Goal: Task Accomplishment & Management: Use online tool/utility

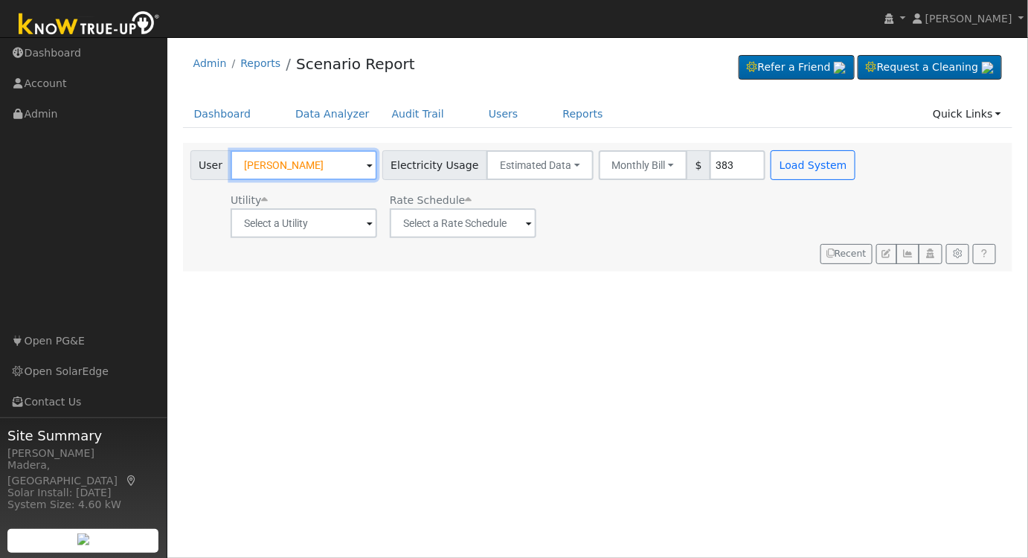
click at [317, 155] on input "[PERSON_NAME]" at bounding box center [304, 165] width 147 height 30
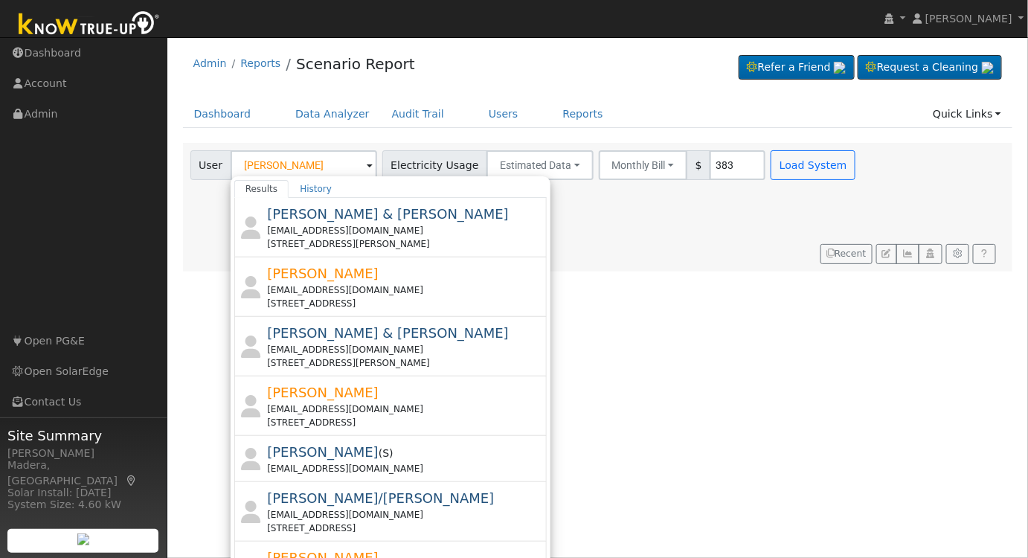
click at [361, 286] on div "[EMAIL_ADDRESS][DOMAIN_NAME]" at bounding box center [405, 289] width 276 height 13
type input "[PERSON_NAME]"
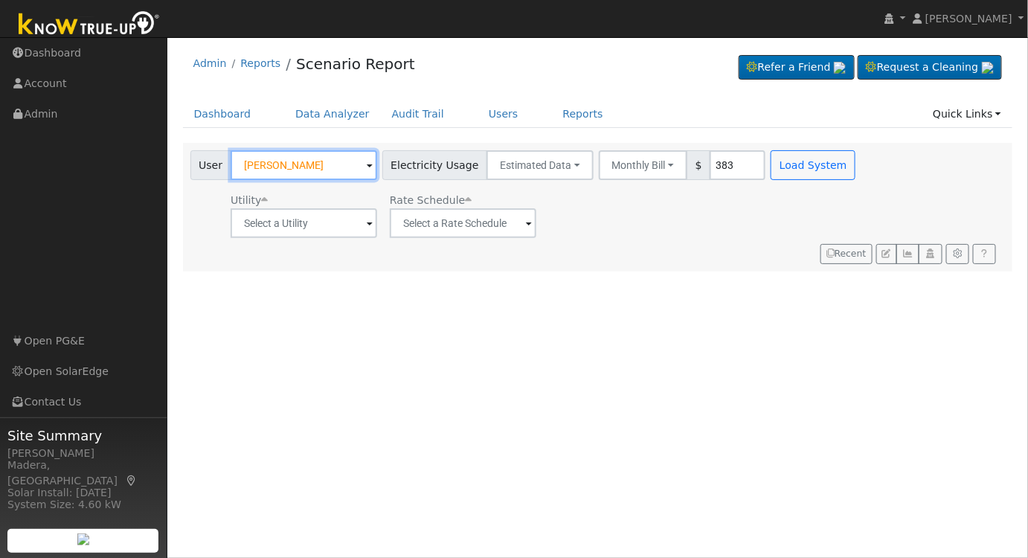
click at [321, 166] on input "[PERSON_NAME]" at bounding box center [304, 165] width 147 height 30
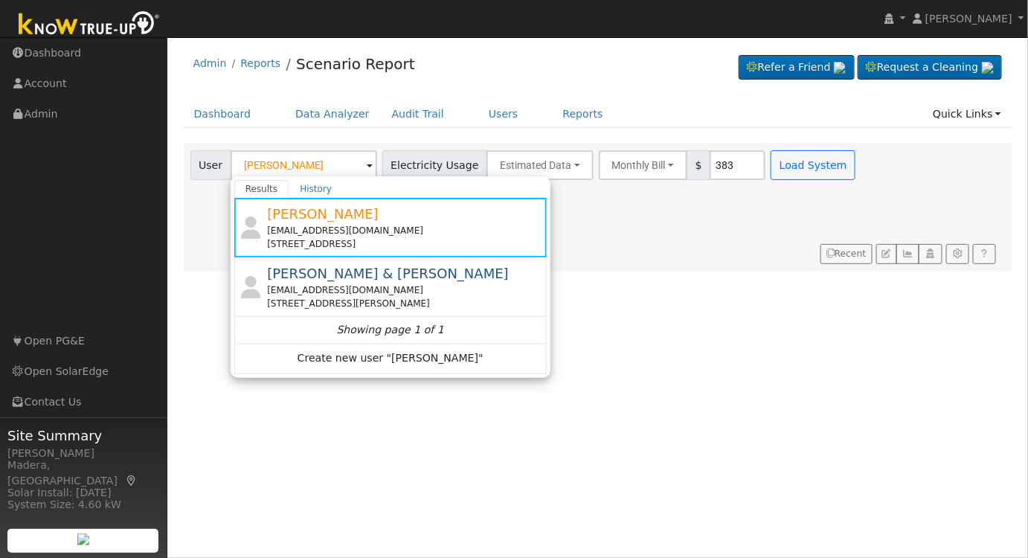
click at [644, 202] on div "Utility Rate Schedule" at bounding box center [524, 212] width 675 height 51
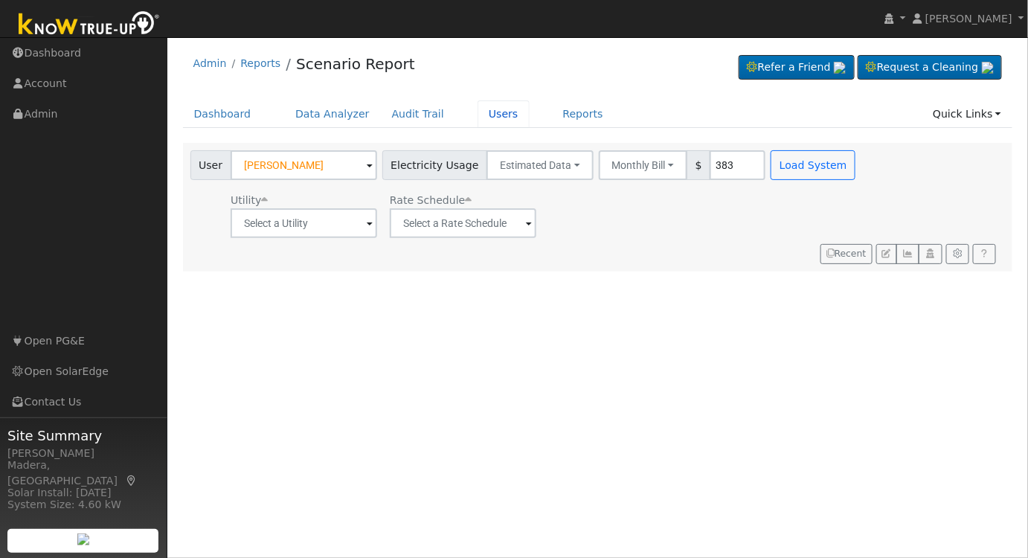
click at [477, 109] on link "Users" at bounding box center [503, 114] width 52 height 28
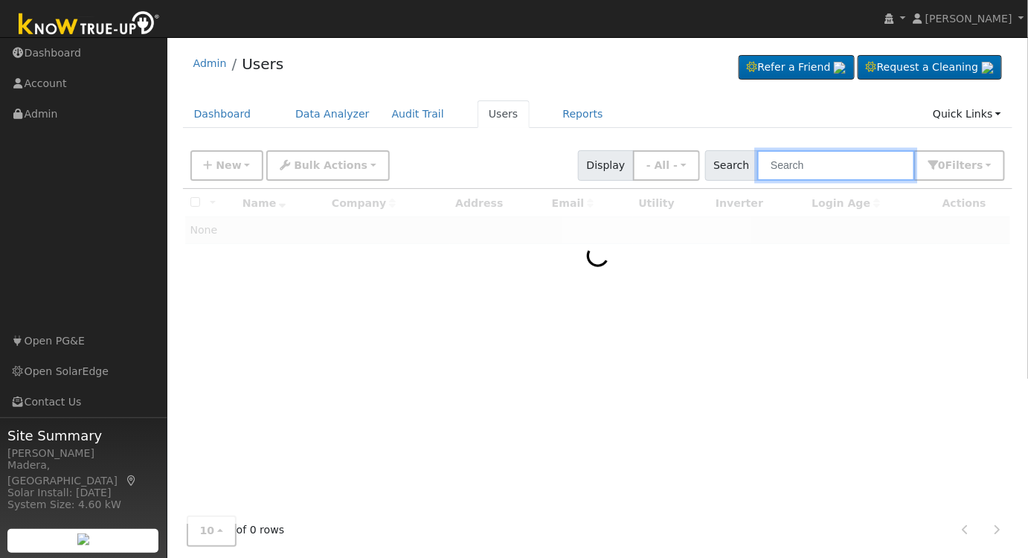
click at [823, 169] on input "text" at bounding box center [836, 165] width 158 height 30
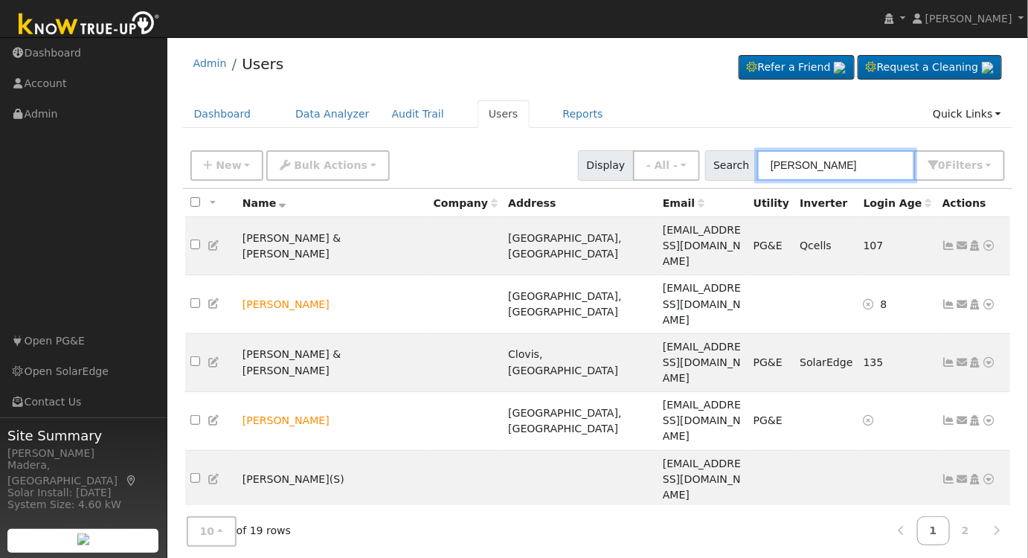
type input "catherine"
click at [962, 299] on icon at bounding box center [962, 304] width 13 height 10
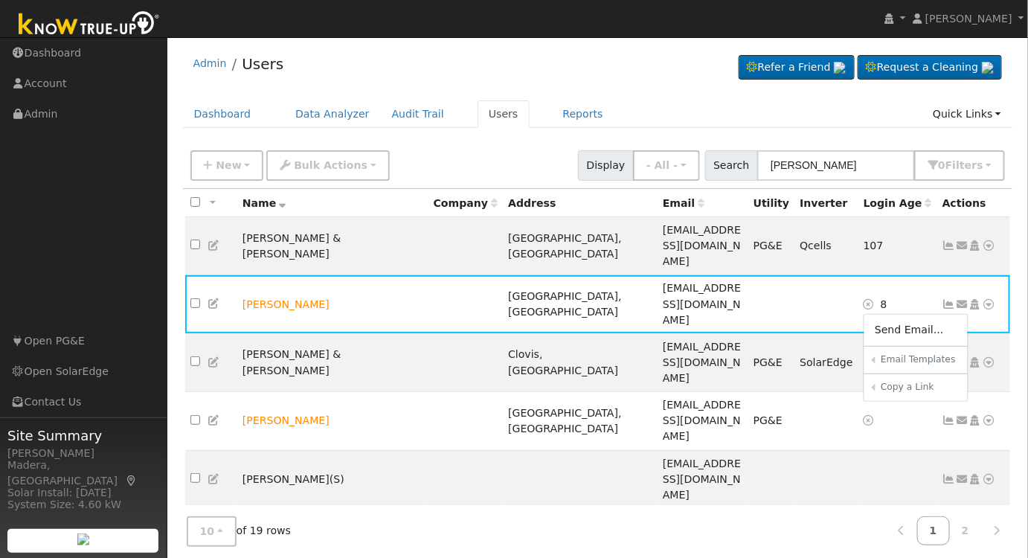
click at [0, 0] on link "Connect Utility" at bounding box center [0, 0] width 0 height 0
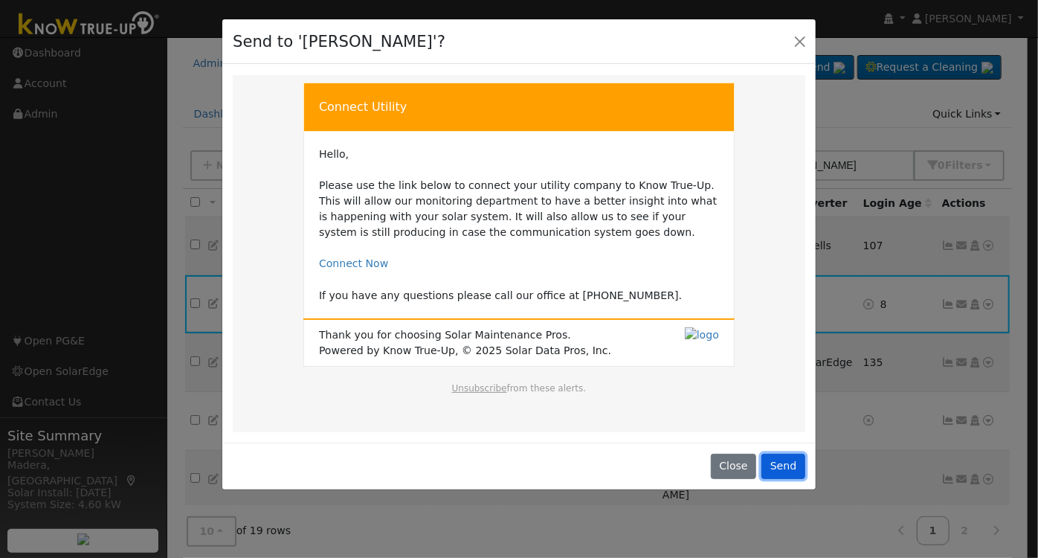
click at [786, 474] on button "Send" at bounding box center [784, 466] width 44 height 25
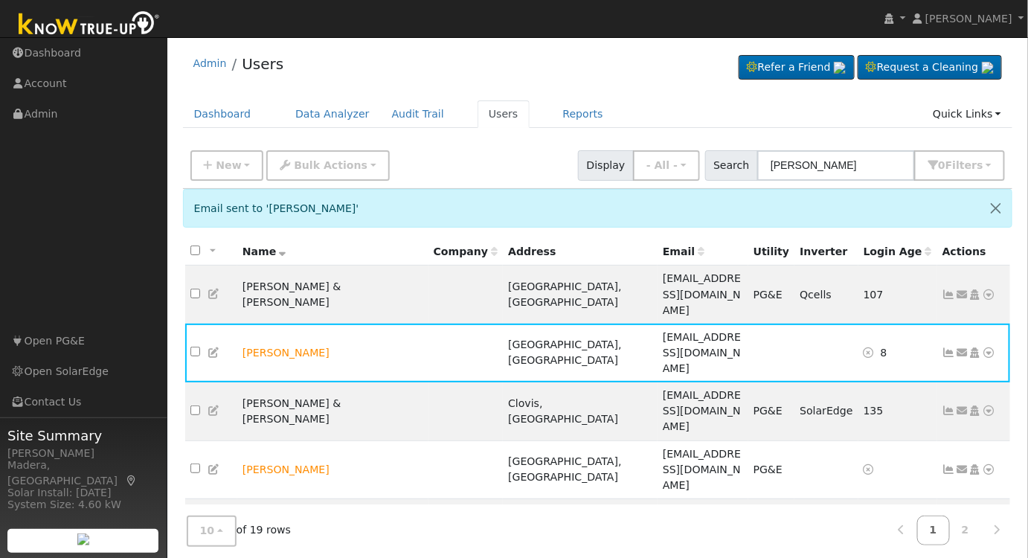
click at [989, 347] on icon at bounding box center [988, 352] width 13 height 10
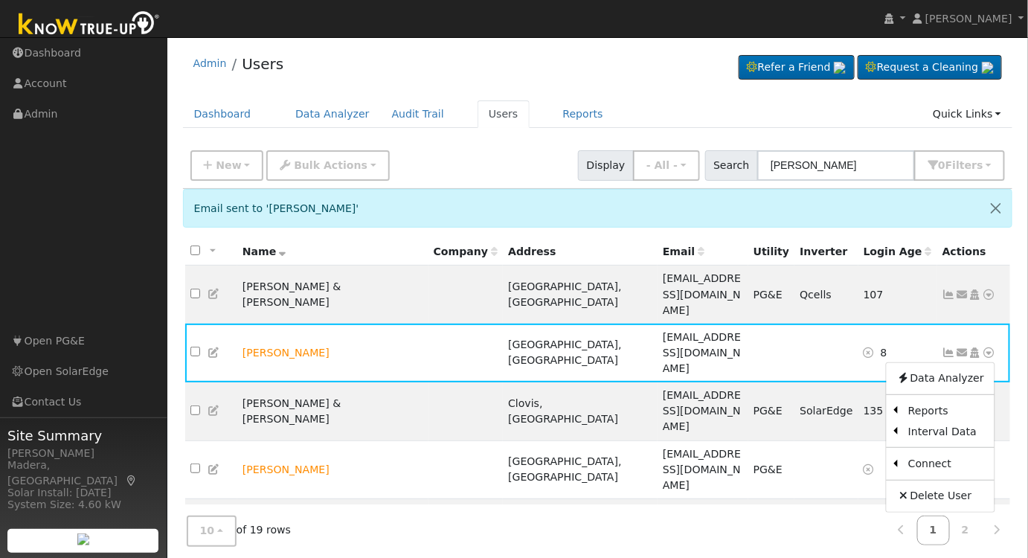
click at [0, 0] on link "Scenario" at bounding box center [0, 0] width 0 height 0
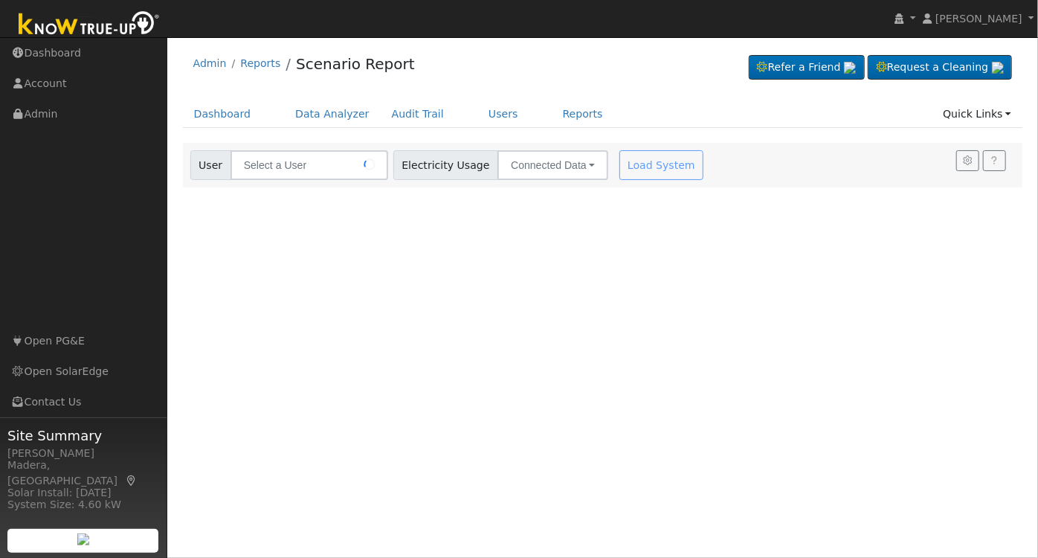
type input "[PERSON_NAME]"
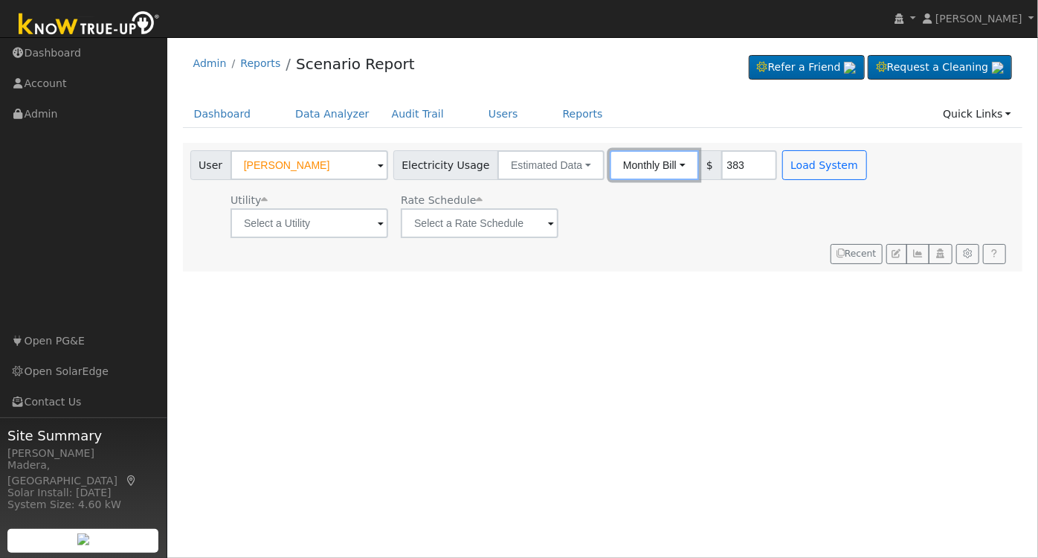
click at [627, 161] on button "Monthly Bill" at bounding box center [654, 165] width 89 height 30
click at [628, 199] on link "Annual Consumption" at bounding box center [635, 197] width 130 height 21
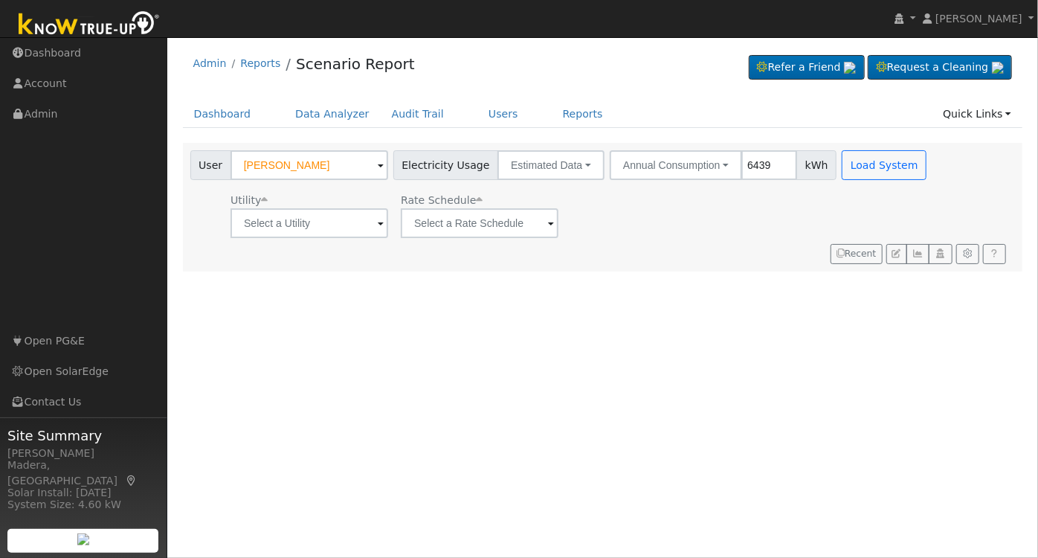
type input "6439"
click at [300, 234] on input "text" at bounding box center [310, 223] width 158 height 30
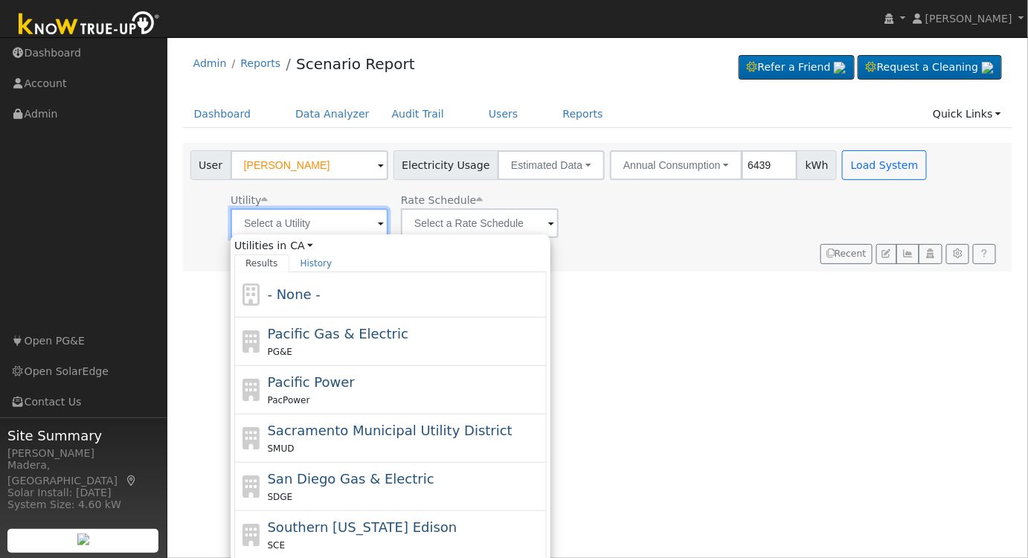
scroll to position [29, 0]
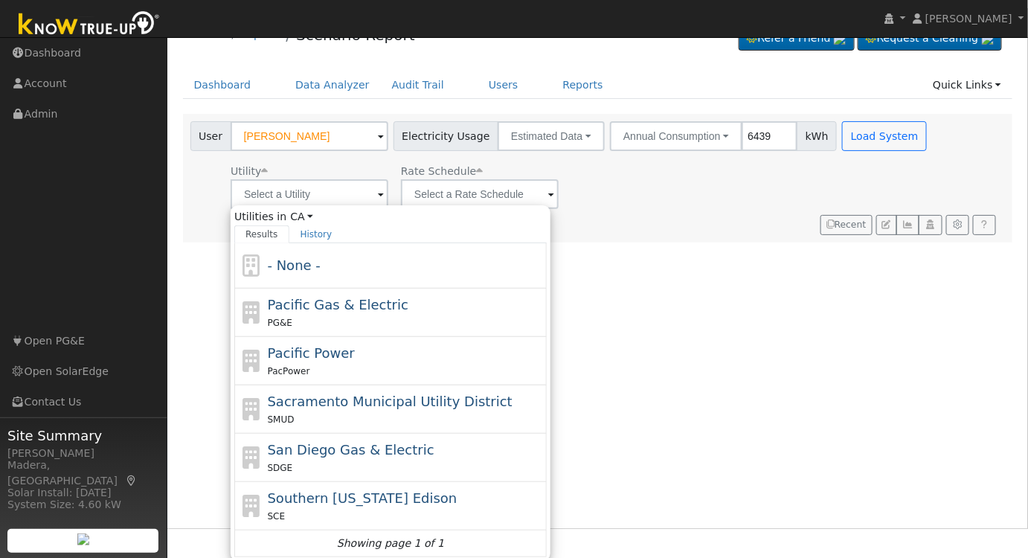
click at [352, 508] on div "SCE" at bounding box center [406, 516] width 276 height 16
type input "Southern [US_STATE] Edison"
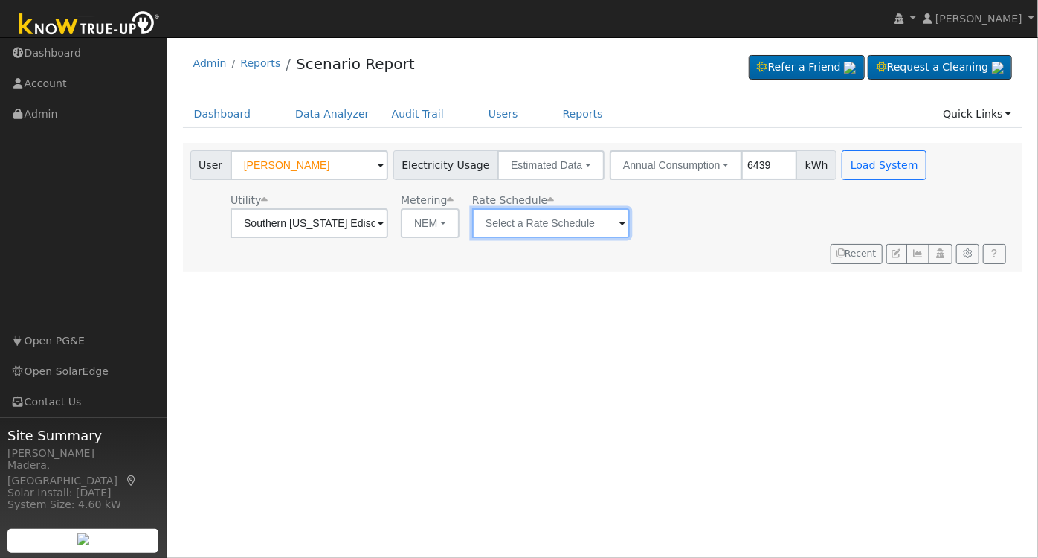
click at [388, 213] on input "text" at bounding box center [310, 223] width 158 height 30
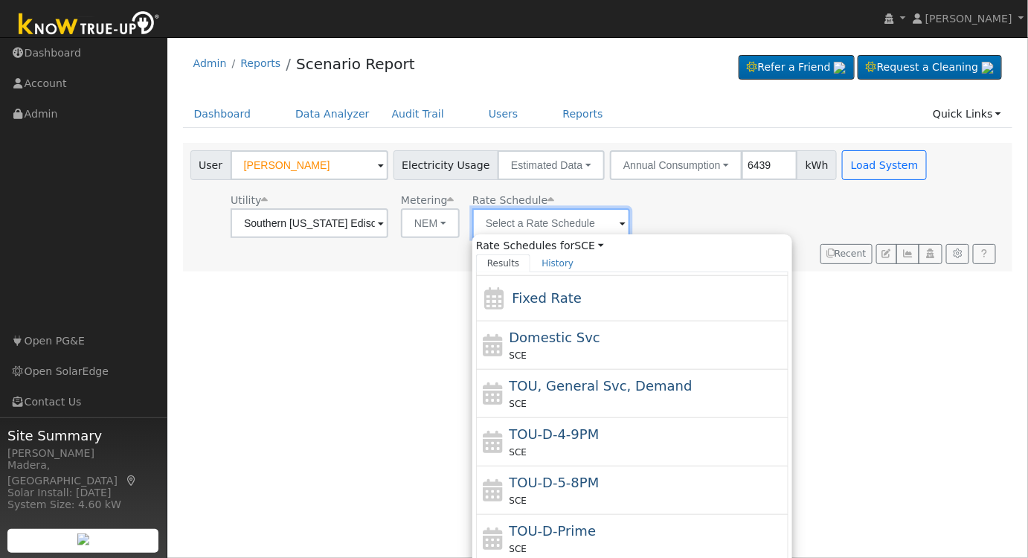
scroll to position [63, 0]
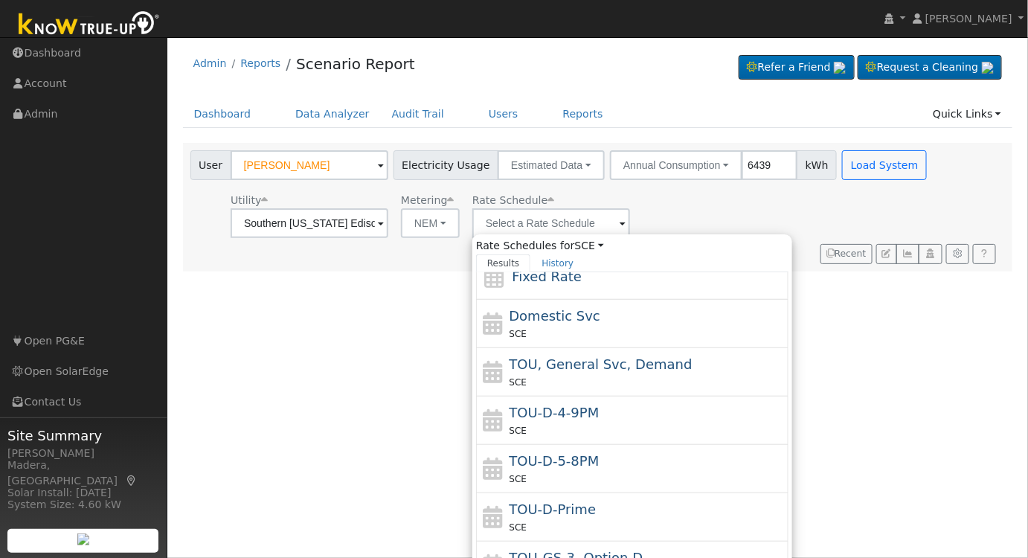
click at [585, 425] on div "SCE" at bounding box center [647, 430] width 276 height 16
type input "TOU-D-4-9PM"
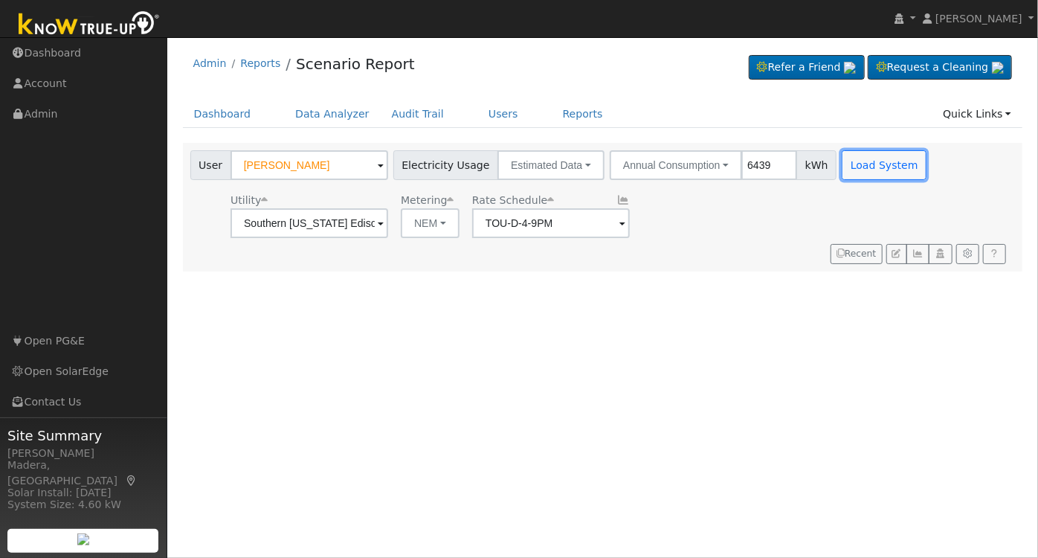
click at [856, 161] on button "Load System" at bounding box center [884, 165] width 85 height 30
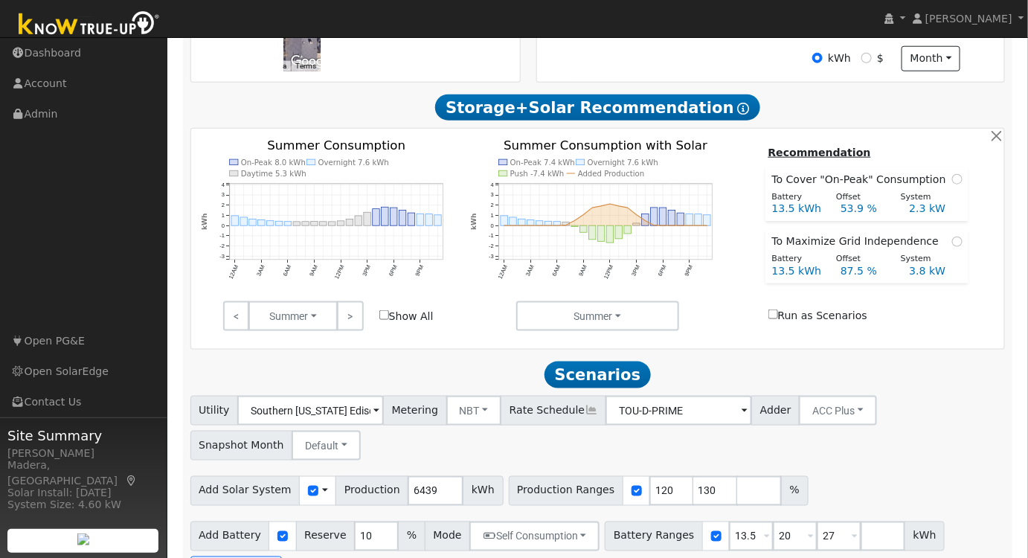
scroll to position [481, 0]
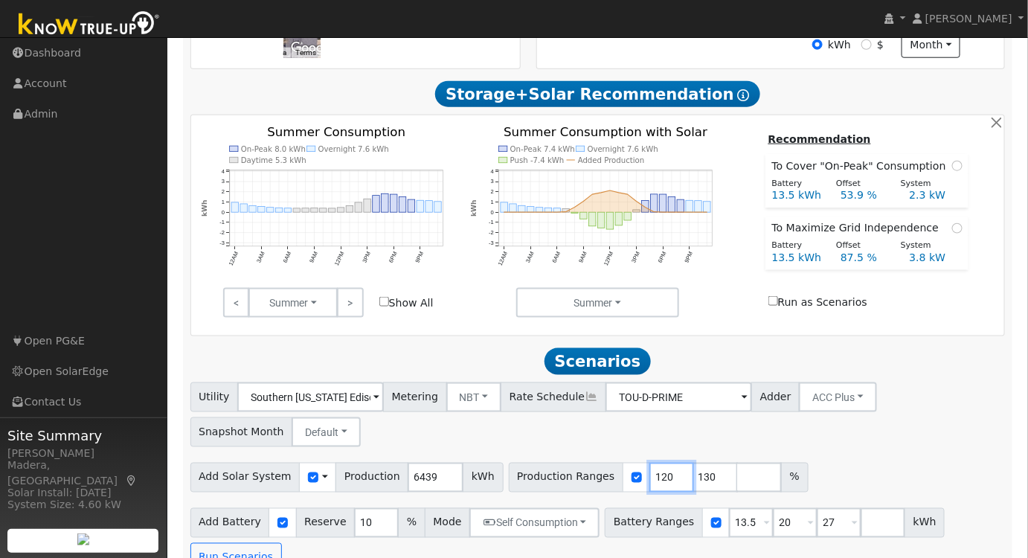
drag, startPoint x: 643, startPoint y: 482, endPoint x: 506, endPoint y: 479, distance: 136.9
click at [509, 479] on div "Production Ranges 120 130 %" at bounding box center [659, 478] width 300 height 30
type input "130"
click at [650, 478] on input "131" at bounding box center [671, 478] width 45 height 30
click at [650, 478] on input "132" at bounding box center [671, 478] width 45 height 30
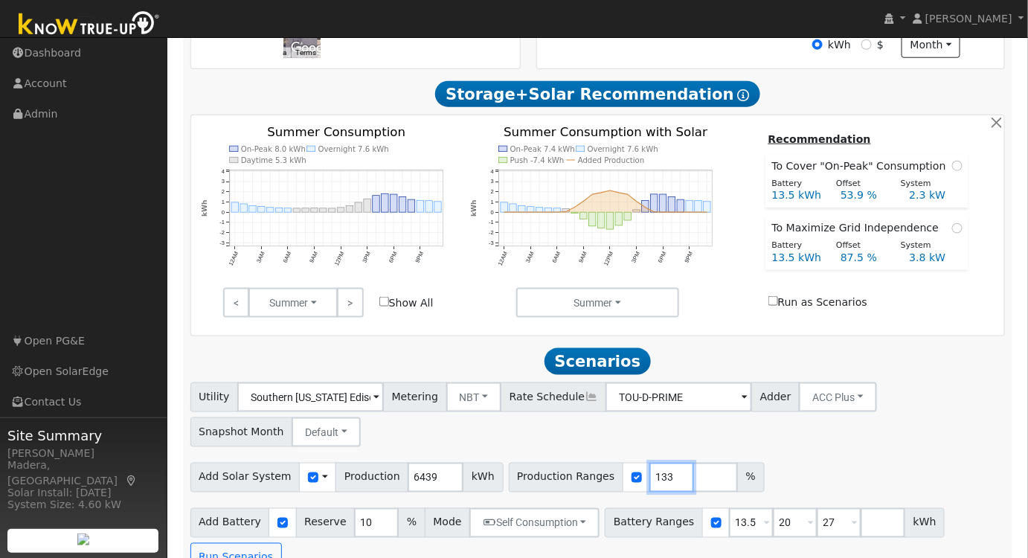
click at [650, 478] on input "133" at bounding box center [671, 478] width 45 height 30
click at [650, 478] on input "134" at bounding box center [671, 478] width 45 height 30
click at [650, 478] on input "135" at bounding box center [671, 478] width 45 height 30
click at [650, 478] on input "136" at bounding box center [671, 478] width 45 height 30
type input "137"
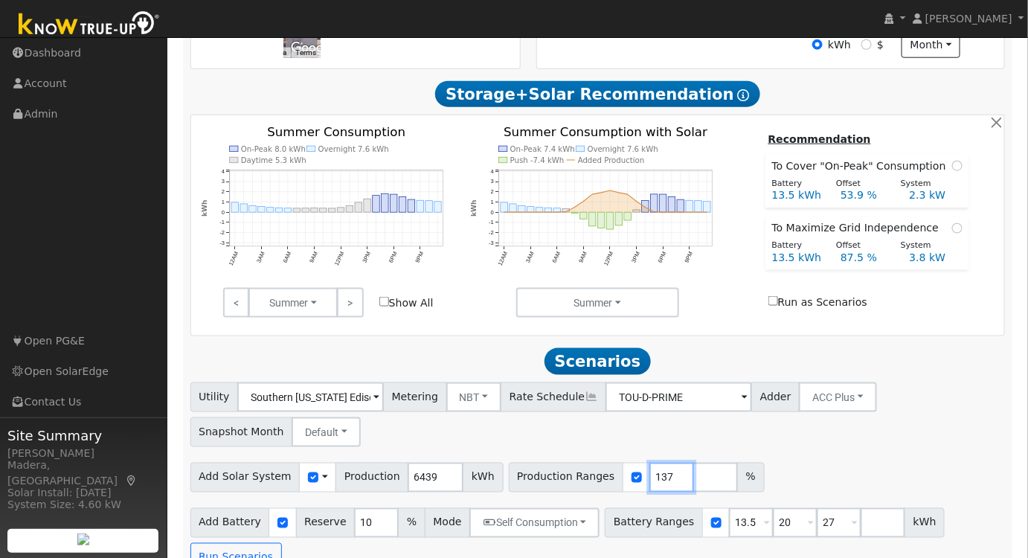
click at [650, 478] on input "137" at bounding box center [671, 478] width 45 height 30
drag, startPoint x: 729, startPoint y: 526, endPoint x: 670, endPoint y: 526, distance: 58.8
click at [671, 526] on div "Battery Ranges 13.5 Overrides Reserve % Mode None None Self Consumption Peak Sa…" at bounding box center [775, 523] width 340 height 30
type input "10"
click at [773, 530] on input "20" at bounding box center [795, 523] width 45 height 30
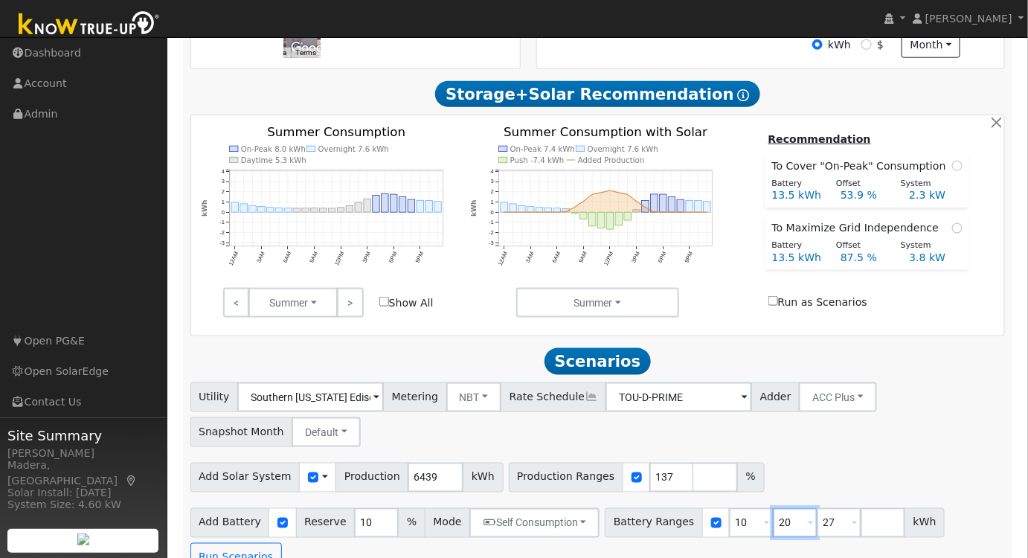
drag, startPoint x: 747, startPoint y: 526, endPoint x: 709, endPoint y: 525, distance: 37.9
click at [709, 525] on div "Battery Ranges 10 Overrides Reserve % Mode None None Self Consumption Peak Savi…" at bounding box center [775, 523] width 340 height 30
type input "27"
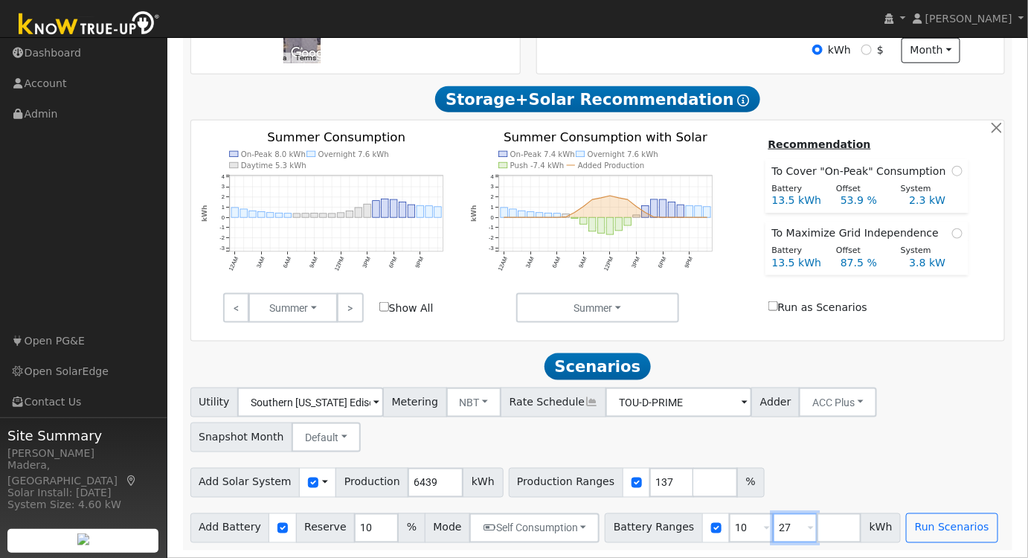
drag, startPoint x: 772, startPoint y: 529, endPoint x: 717, endPoint y: 535, distance: 55.4
click at [718, 535] on div "Battery Ranges 10 Overrides Reserve % Mode None None Self Consumption Peak Savi…" at bounding box center [753, 528] width 296 height 30
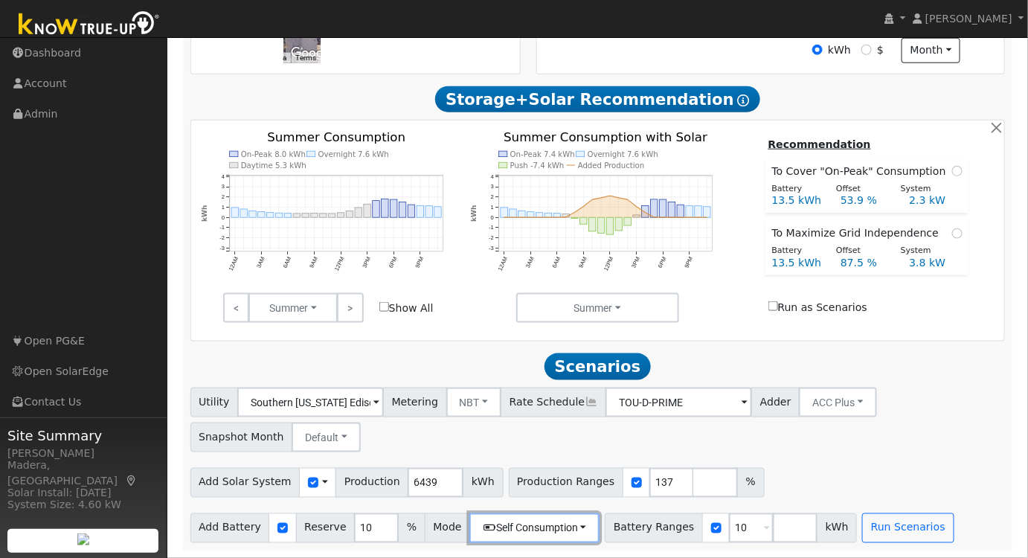
click at [483, 529] on icon "button" at bounding box center [489, 528] width 13 height 10
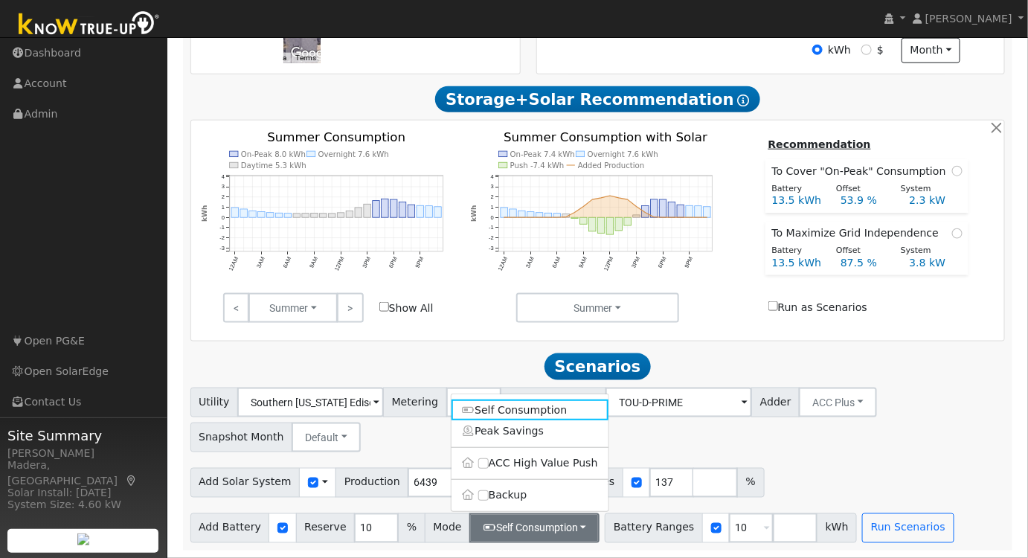
click at [831, 448] on div "Utility Southern [US_STATE] Edison Metering NBT NEM NBT Rate Schedule TOU-D-PRI…" at bounding box center [597, 417] width 820 height 70
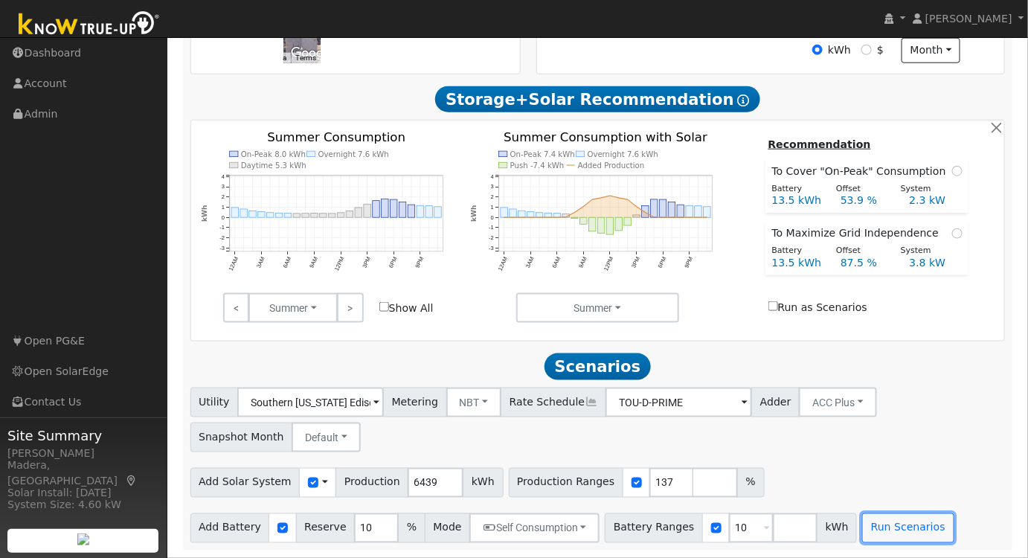
click at [862, 522] on button "Run Scenarios" at bounding box center [907, 528] width 91 height 30
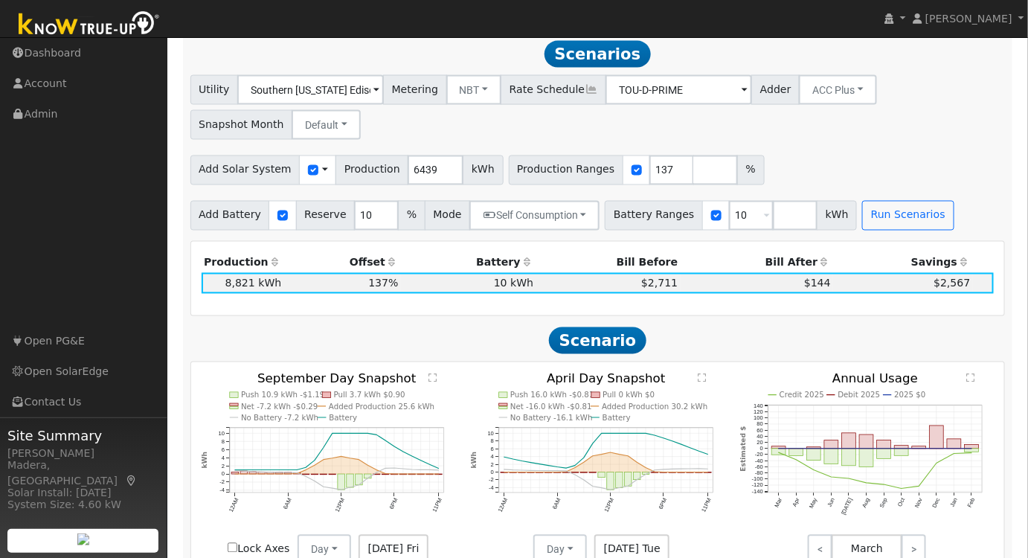
scroll to position [450, 0]
